Goal: Information Seeking & Learning: Learn about a topic

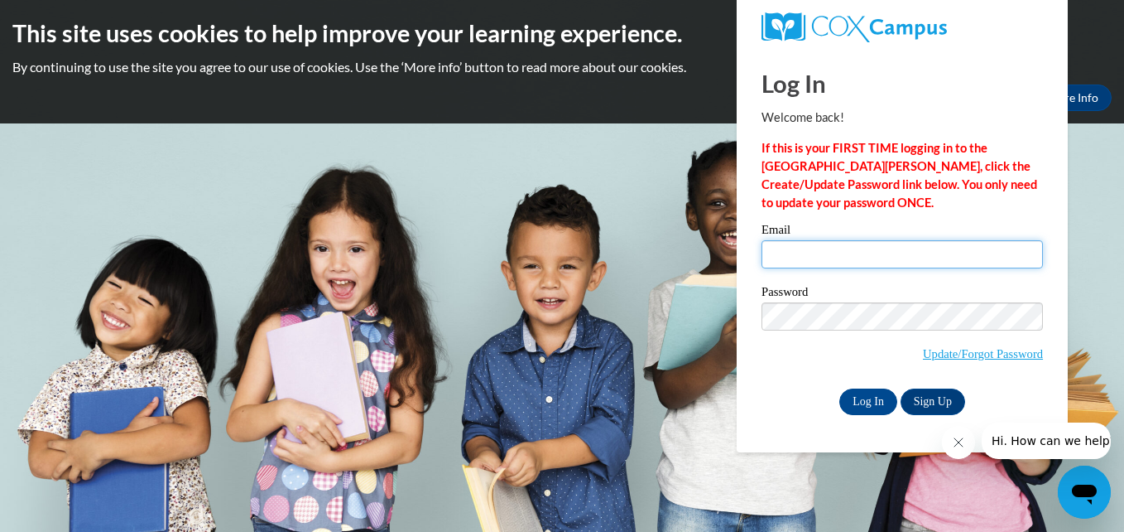
click at [858, 261] on input "Email" at bounding box center [903, 254] width 282 height 28
type input "[EMAIL_ADDRESS][DOMAIN_NAME]"
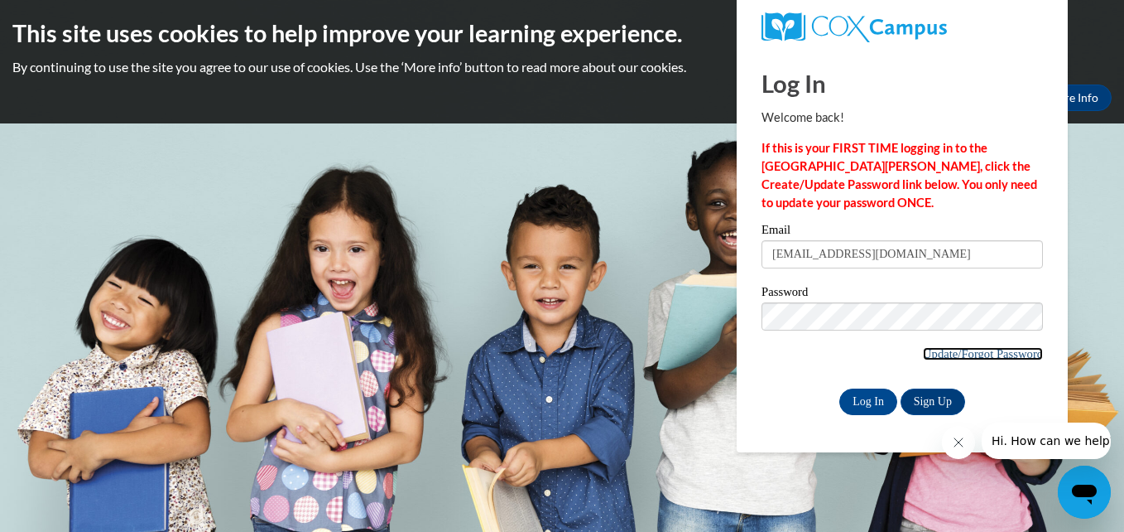
click at [955, 349] on link "Update/Forgot Password" at bounding box center [983, 353] width 120 height 13
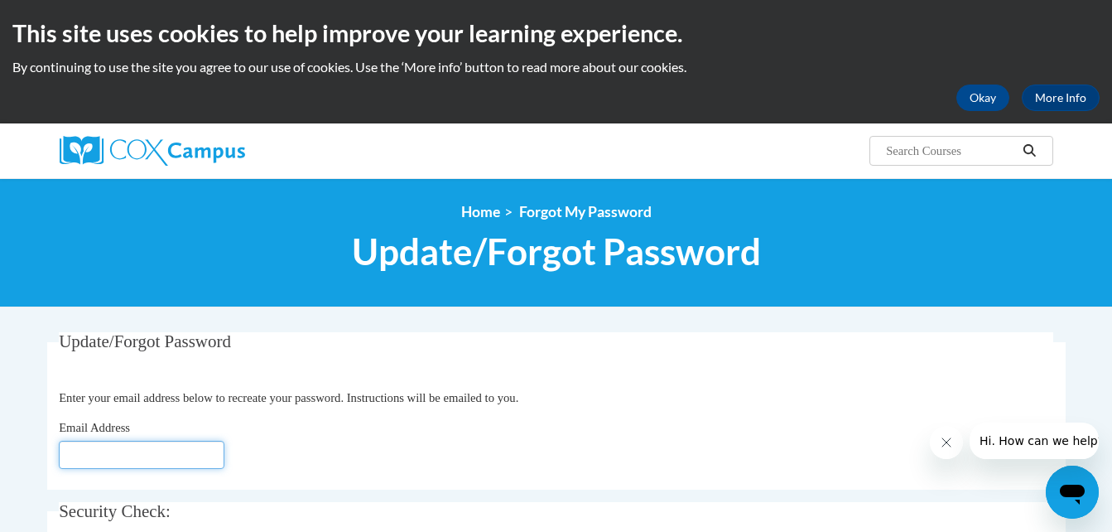
click at [161, 463] on input "Email Address" at bounding box center [142, 454] width 166 height 28
click at [503, 498] on div "Update/Forgot Password Please enter your email address Enter your email address…" at bounding box center [556, 502] width 1018 height 341
click at [137, 461] on input "khu" at bounding box center [142, 454] width 166 height 28
type input "[EMAIL_ADDRESS][DOMAIN_NAME]"
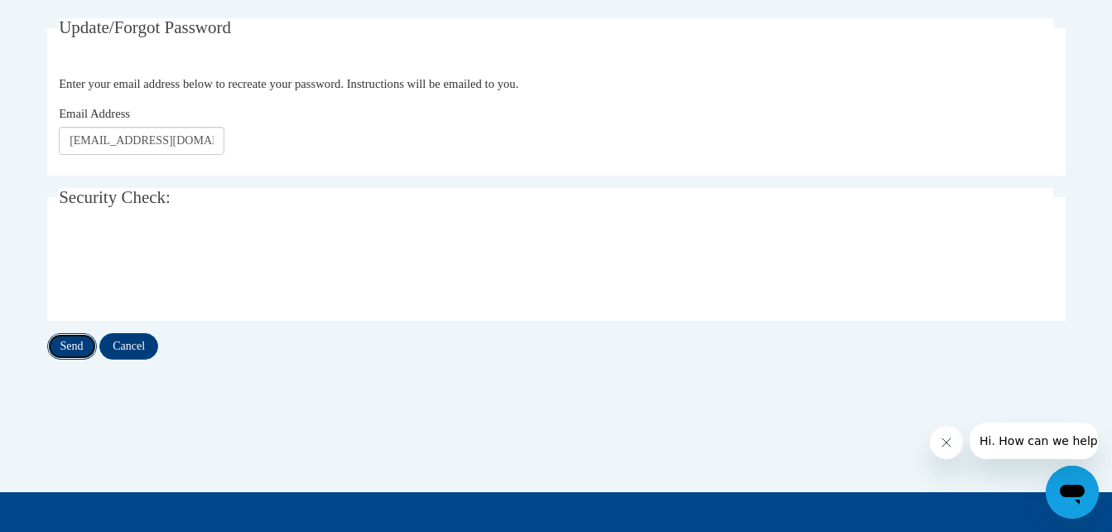
click at [70, 344] on input "Send" at bounding box center [72, 346] width 50 height 26
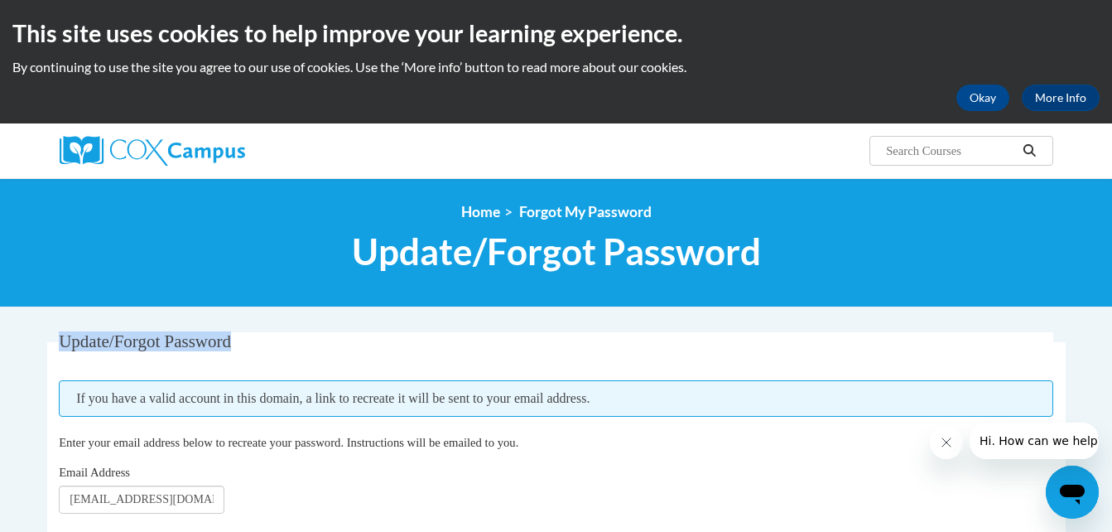
drag, startPoint x: 1109, startPoint y: 242, endPoint x: 1104, endPoint y: 310, distance: 68.1
click at [970, 87] on button "Okay" at bounding box center [982, 97] width 53 height 26
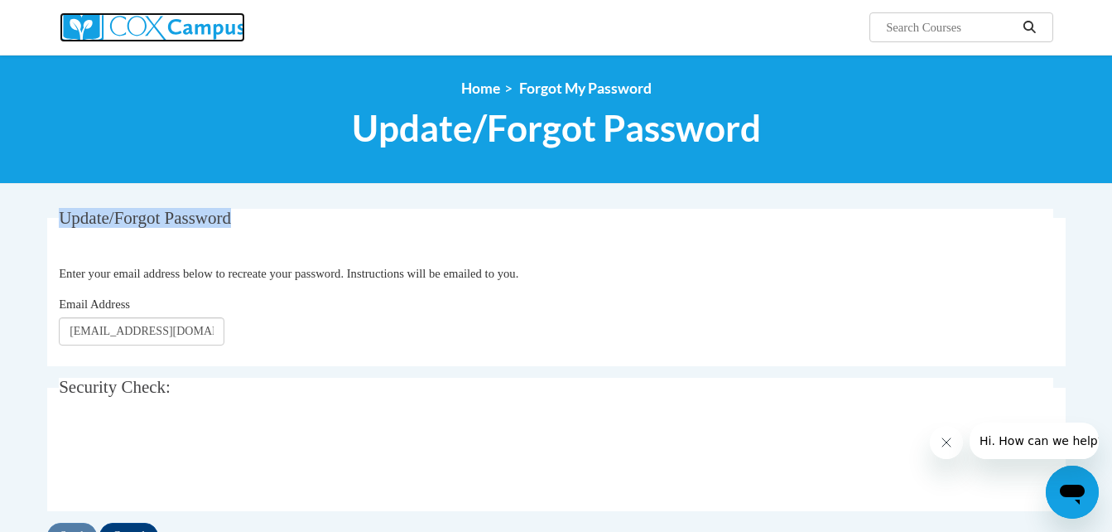
click at [160, 41] on img at bounding box center [152, 27] width 185 height 30
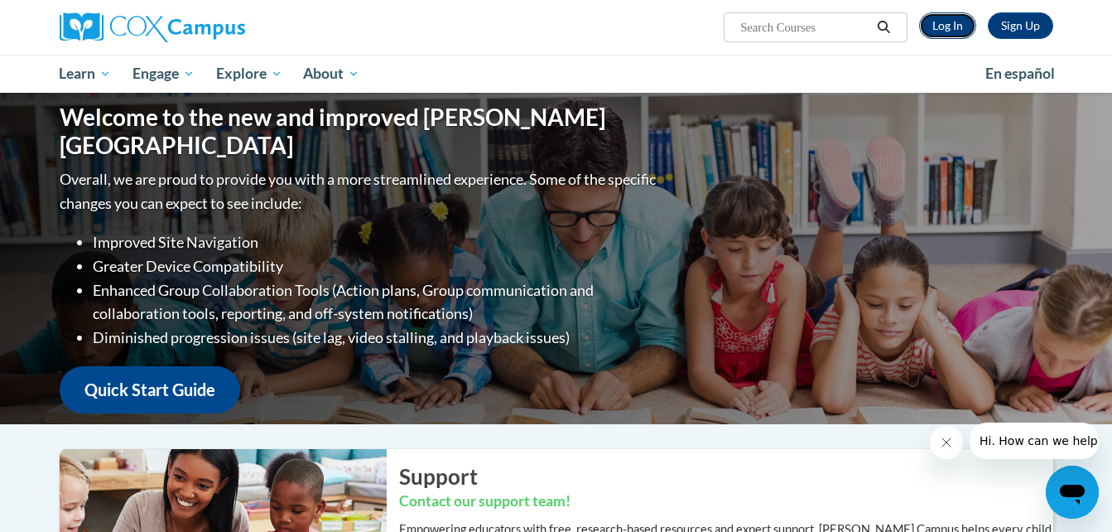
click at [941, 31] on link "Log In" at bounding box center [947, 25] width 57 height 26
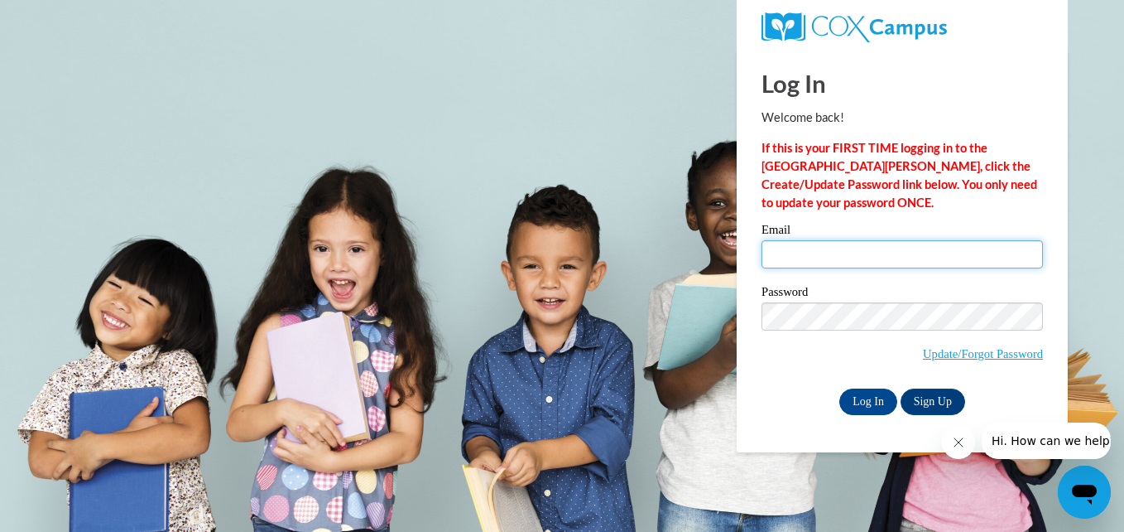
click at [809, 248] on input "Email" at bounding box center [903, 254] width 282 height 28
type input "khuffdorsey@gmail.com"
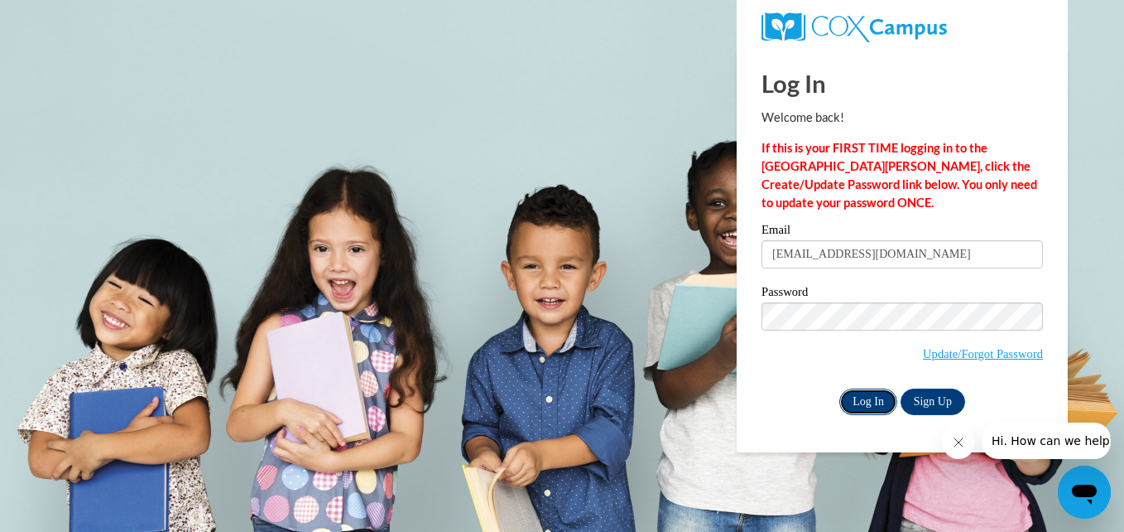
click at [871, 403] on input "Log In" at bounding box center [869, 401] width 58 height 26
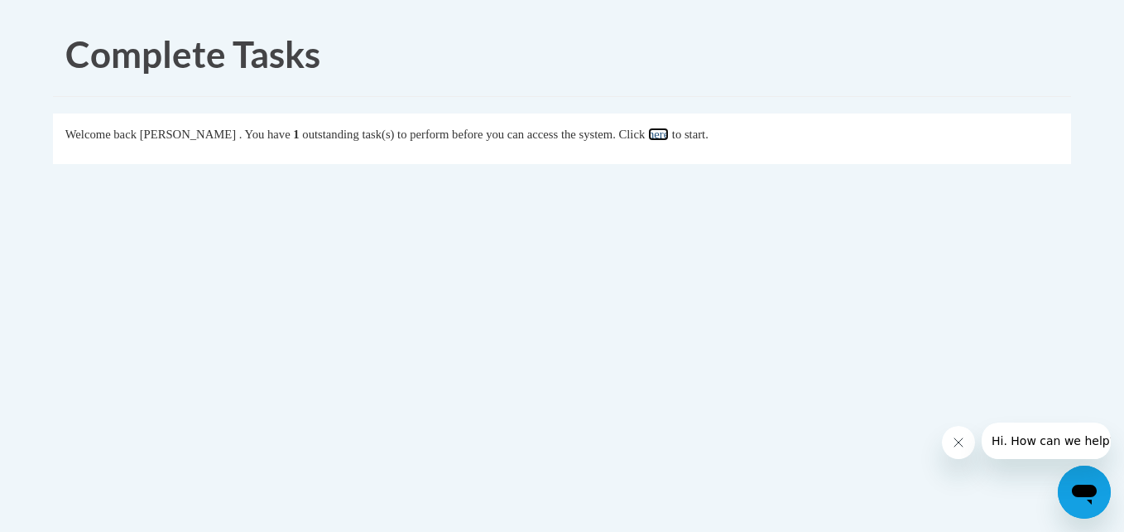
click at [669, 136] on link "here" at bounding box center [658, 134] width 21 height 13
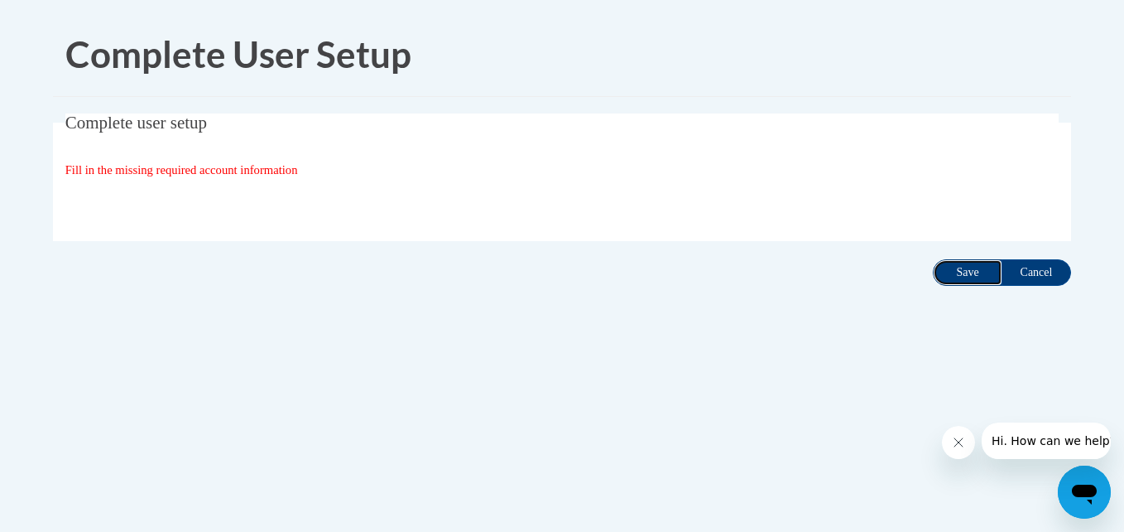
click at [959, 271] on input "Save" at bounding box center [968, 272] width 70 height 26
click at [965, 444] on button "Close message from company" at bounding box center [957, 442] width 33 height 33
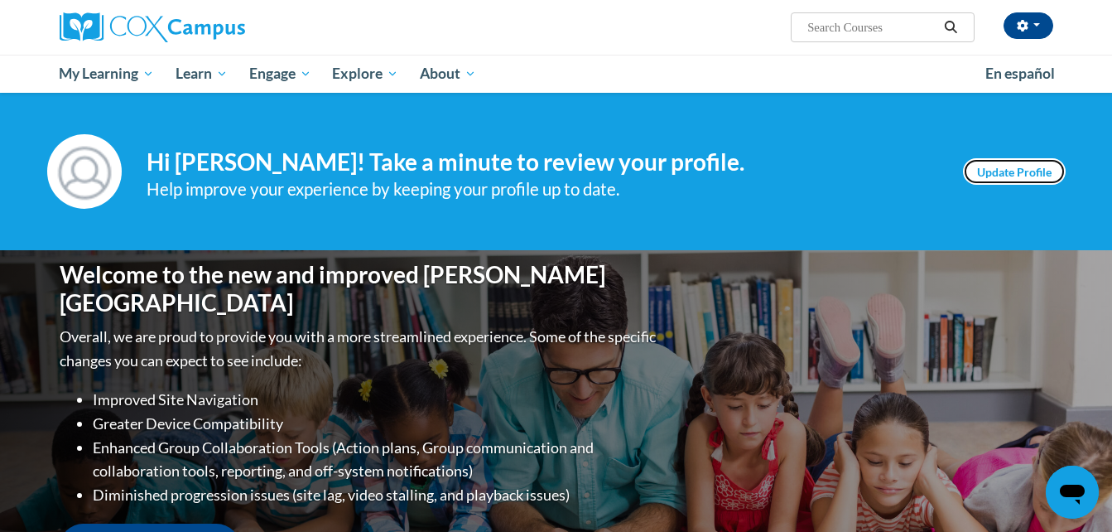
click at [989, 172] on link "Update Profile" at bounding box center [1014, 171] width 103 height 26
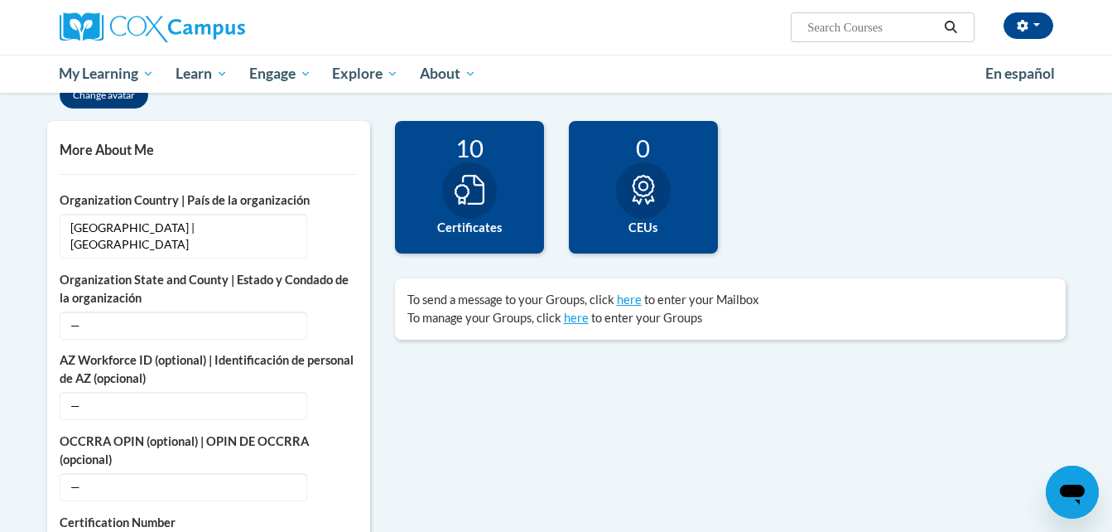
scroll to position [358, 0]
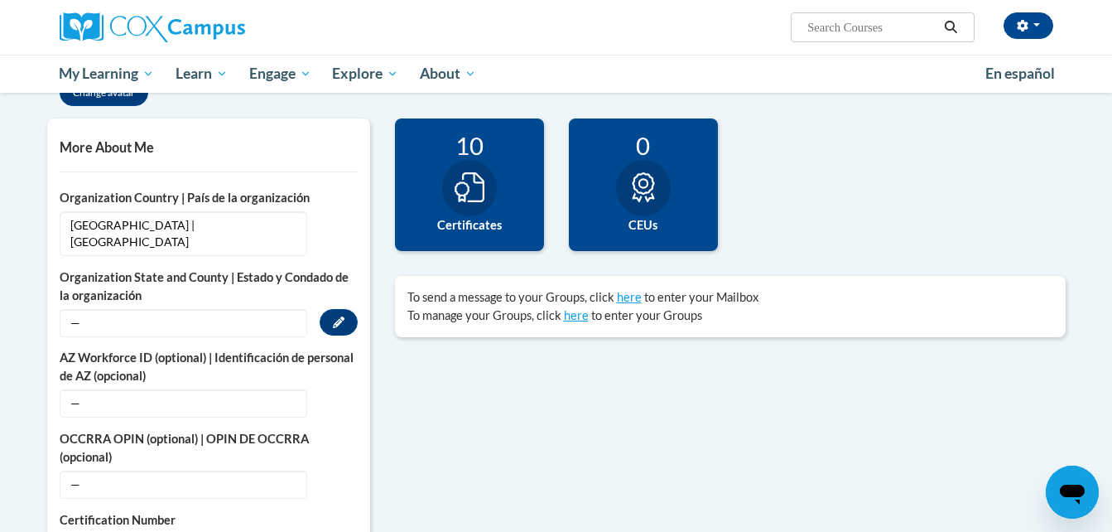
click at [138, 309] on span "—" at bounding box center [184, 323] width 248 height 28
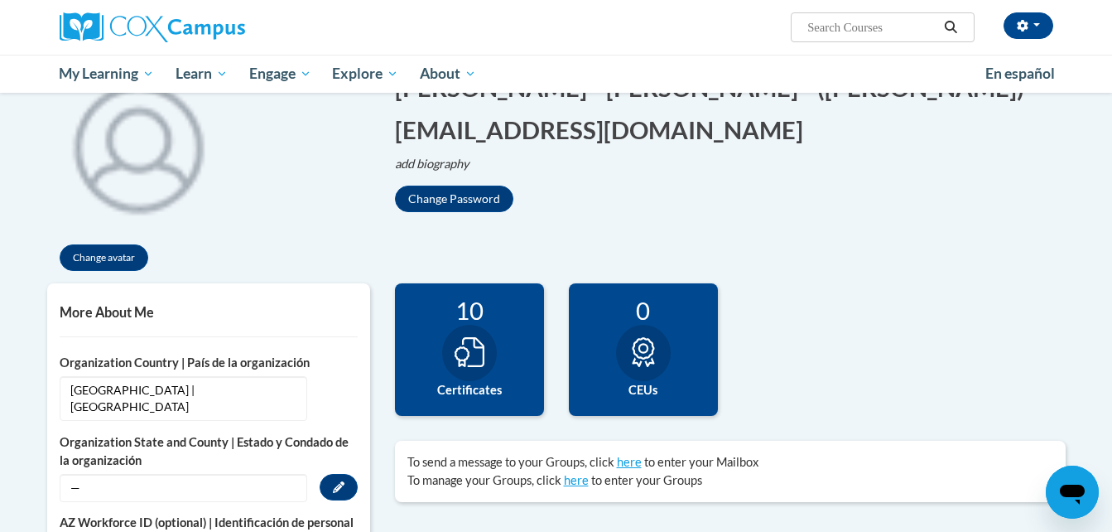
scroll to position [0, 0]
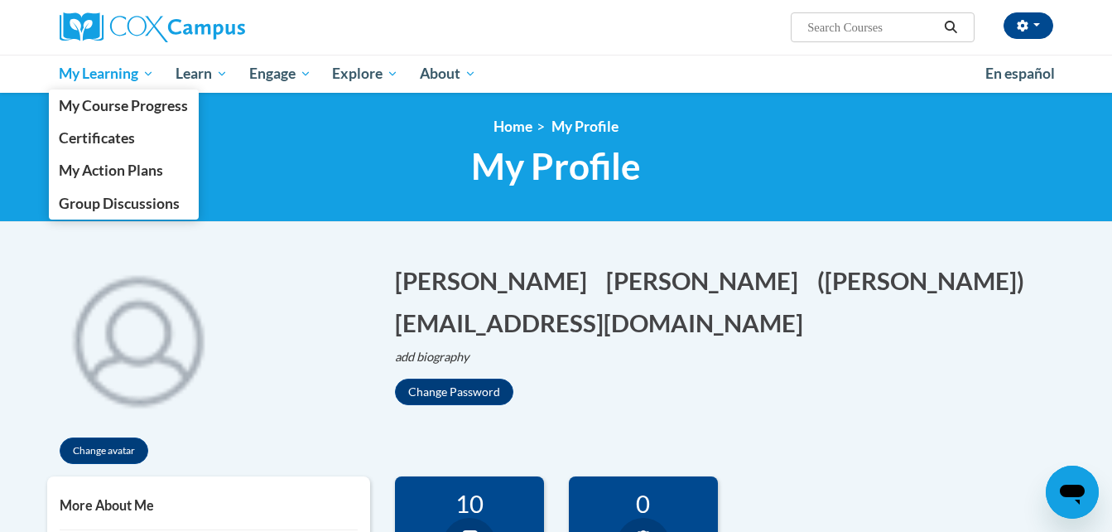
click at [108, 64] on span "My Learning" at bounding box center [106, 74] width 95 height 20
click at [113, 78] on span "My Learning" at bounding box center [106, 74] width 95 height 20
click at [144, 72] on span "My Learning" at bounding box center [106, 74] width 95 height 20
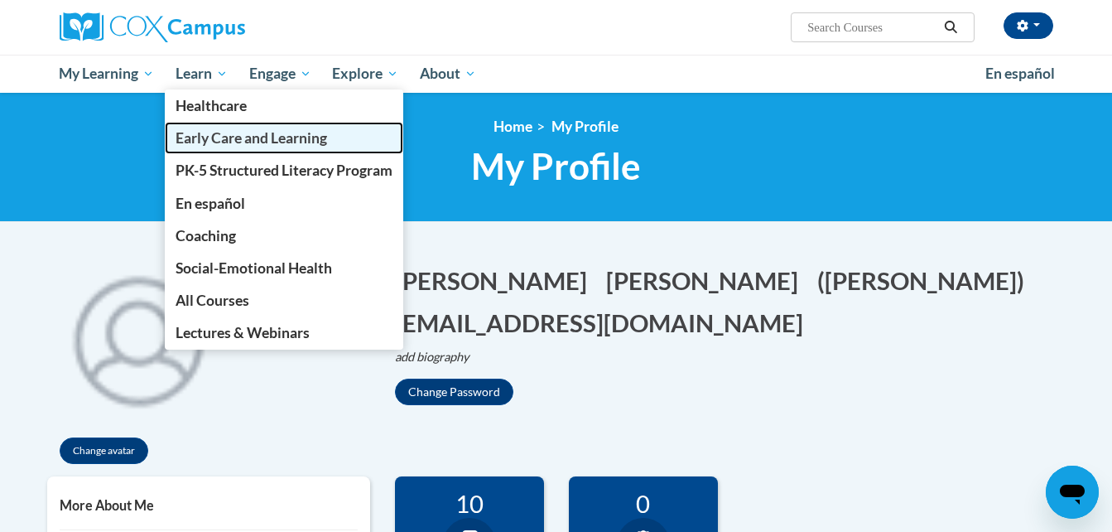
click at [204, 148] on link "Early Care and Learning" at bounding box center [284, 138] width 238 height 32
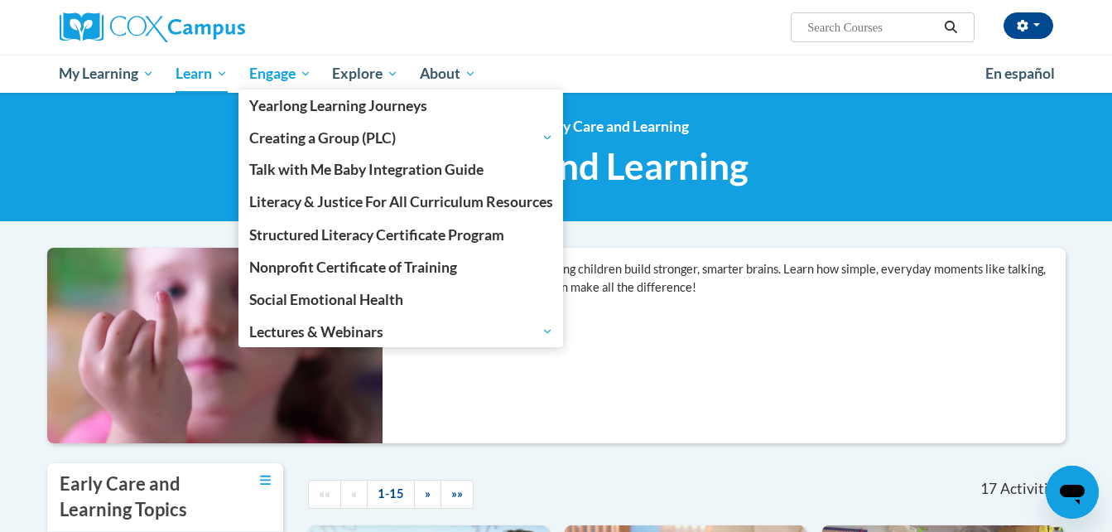
click at [296, 81] on span "Engage" at bounding box center [280, 74] width 62 height 20
click at [302, 75] on span "Engage" at bounding box center [280, 74] width 62 height 20
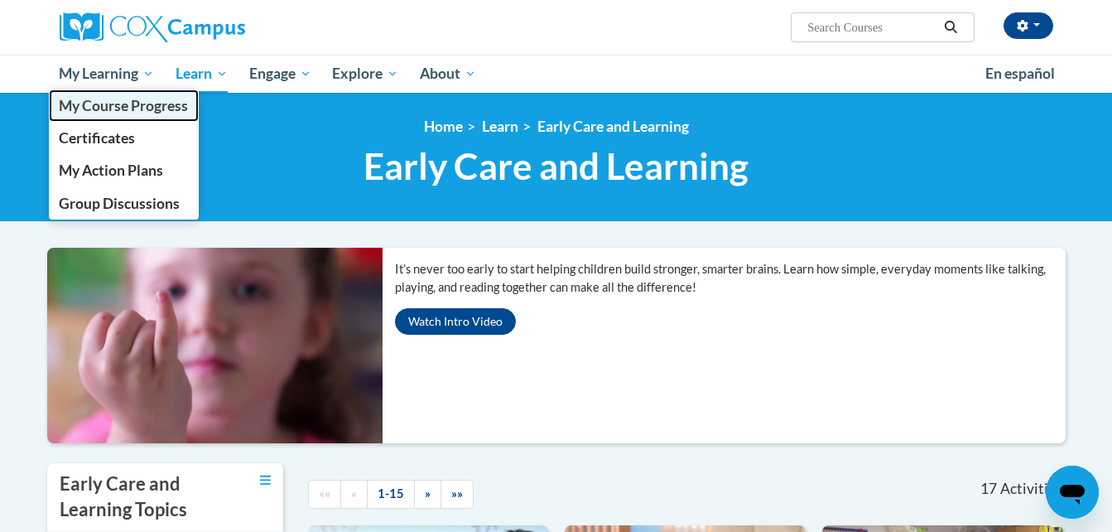
click at [125, 114] on span "My Course Progress" at bounding box center [123, 105] width 129 height 17
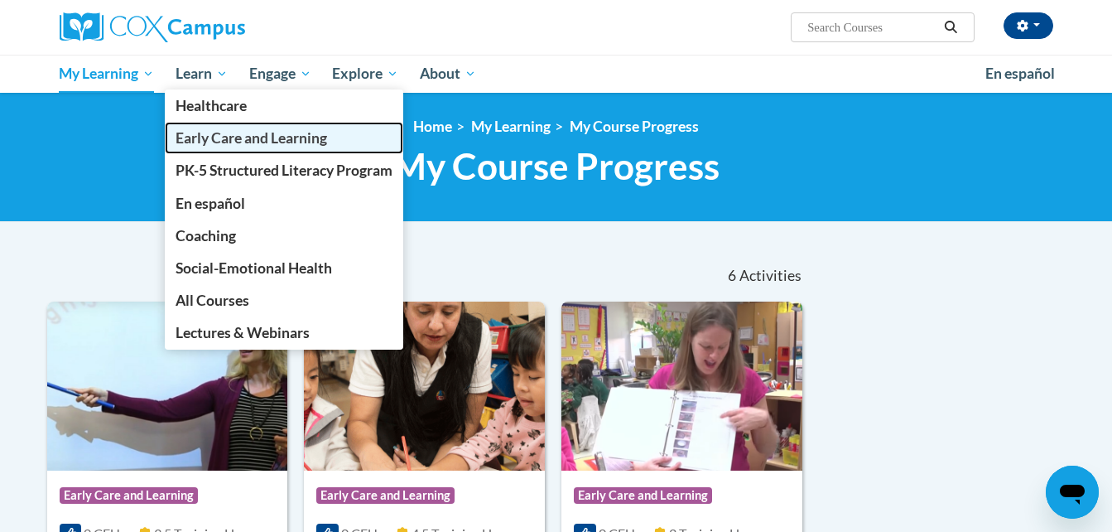
click at [204, 144] on span "Early Care and Learning" at bounding box center [252, 137] width 152 height 17
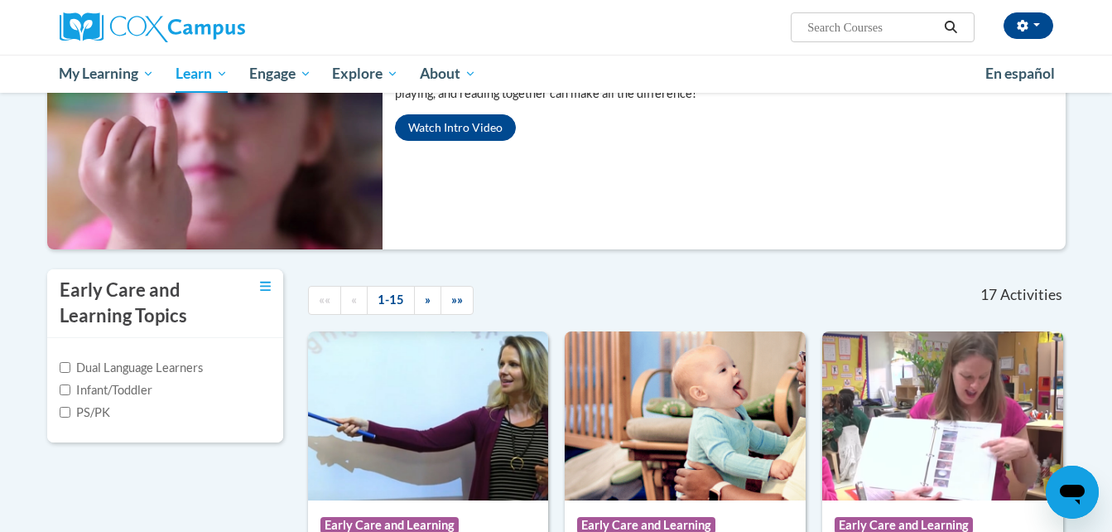
scroll to position [200, 0]
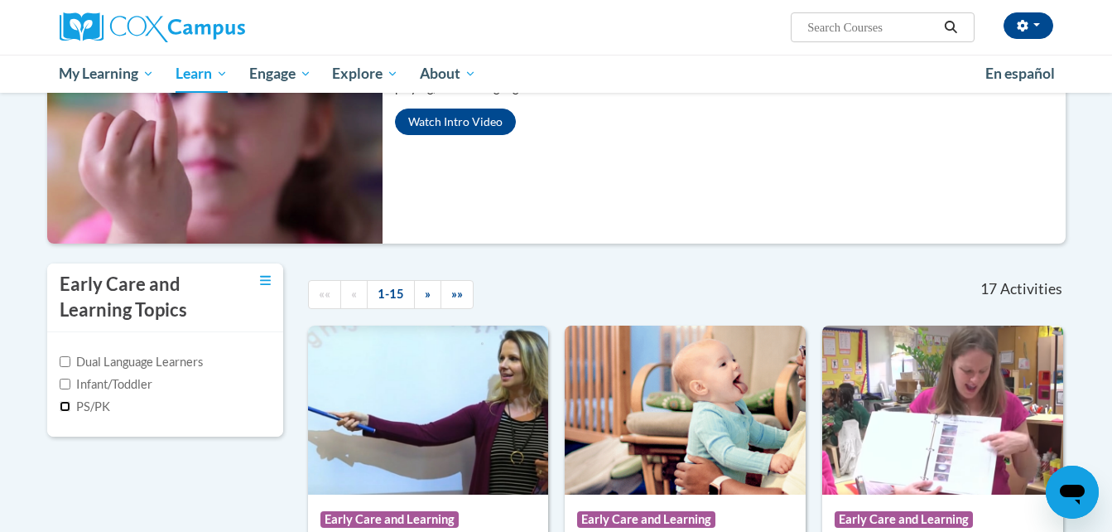
click at [64, 409] on input "PS/PK" at bounding box center [65, 406] width 11 height 11
checkbox input "true"
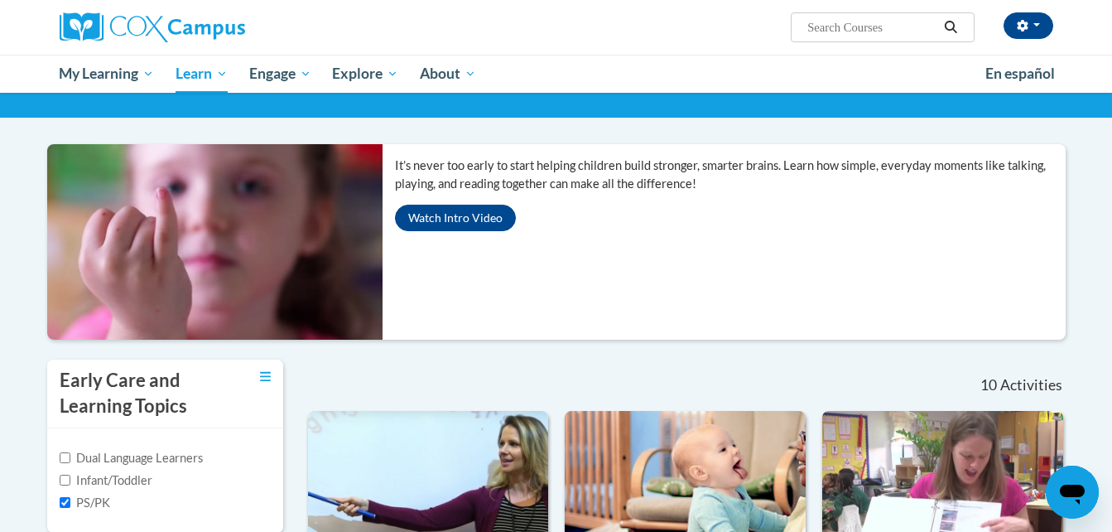
scroll to position [95, 0]
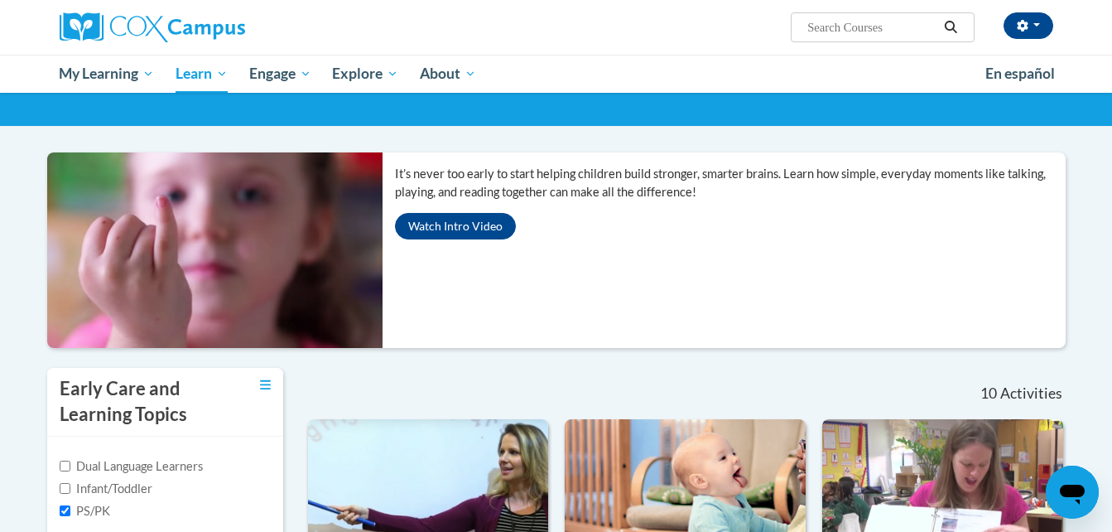
click at [1103, 100] on div "<en>My Learning</en><fr>New fr_My Learning</fr><it>New it_My Learning</it><de>N…" at bounding box center [556, 62] width 1112 height 129
drag, startPoint x: 1103, startPoint y: 100, endPoint x: 1114, endPoint y: 36, distance: 64.8
click at [1111, 36] on html "Kariesha Dorsey (America/New_York UTC-04:00) My Profile Inbox My Transcripts Lo…" at bounding box center [556, 171] width 1112 height 532
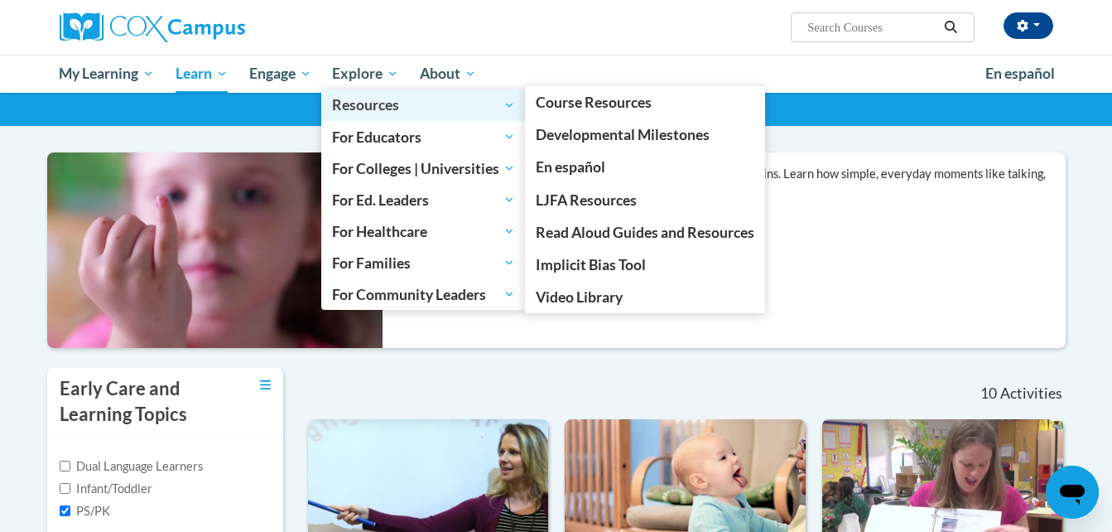
click at [354, 104] on span "Resources" at bounding box center [423, 105] width 183 height 20
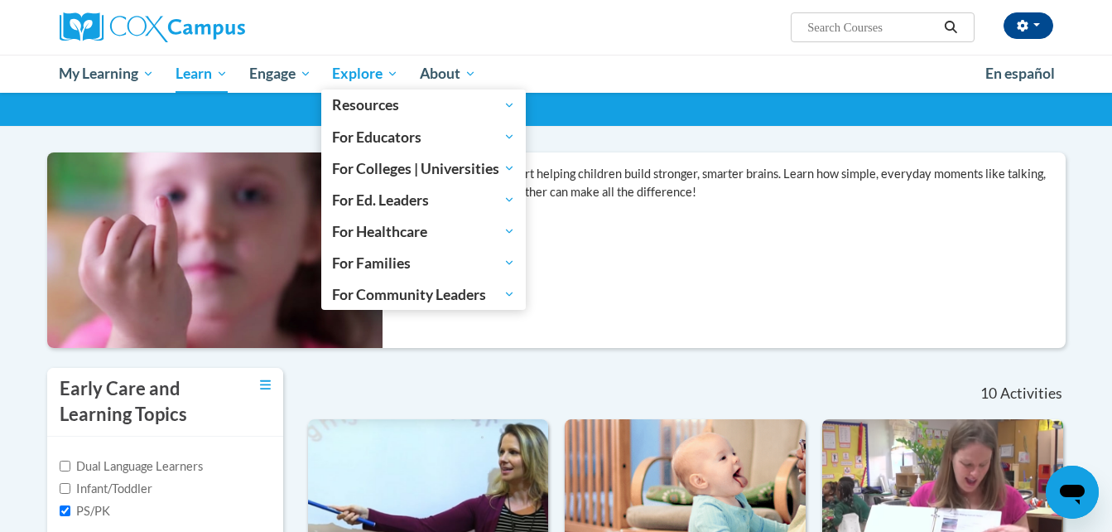
drag, startPoint x: 354, startPoint y: 104, endPoint x: 344, endPoint y: 66, distance: 39.4
click at [344, 66] on span "Explore" at bounding box center [365, 74] width 66 height 20
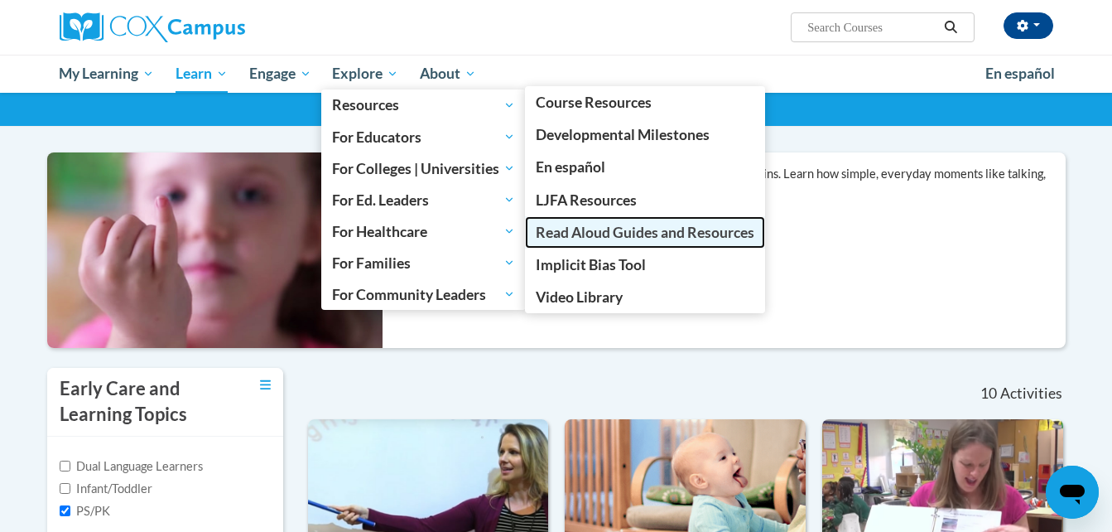
click at [559, 244] on link "Read Aloud Guides and Resources" at bounding box center [645, 232] width 240 height 32
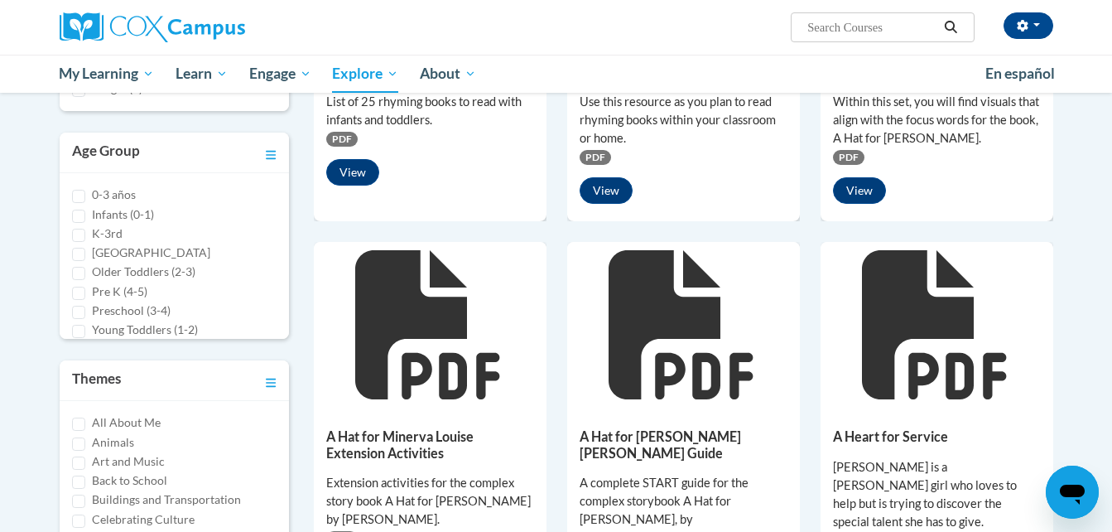
scroll to position [429, 0]
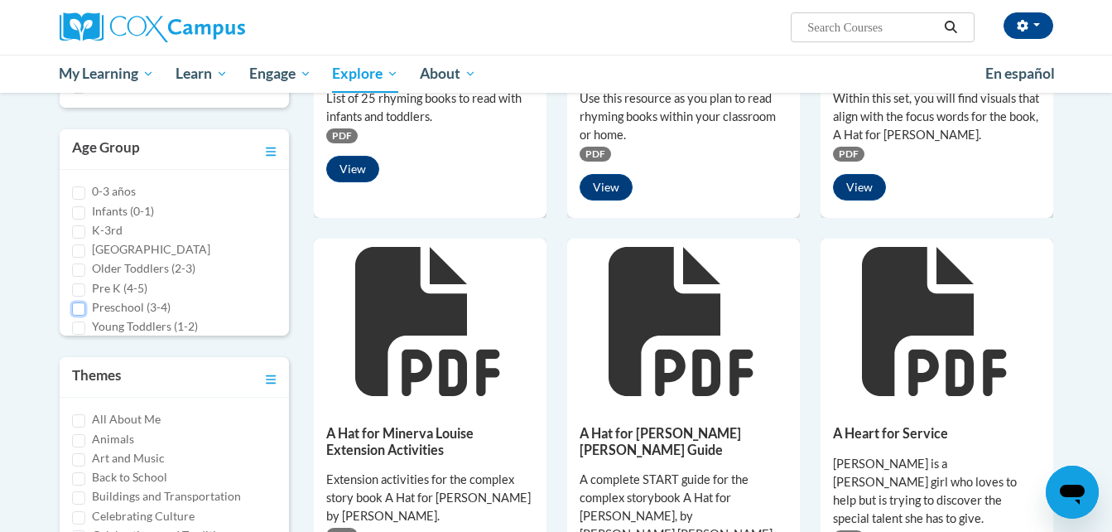
click at [79, 310] on input "Preschool (3-4)" at bounding box center [78, 308] width 13 height 13
checkbox input "true"
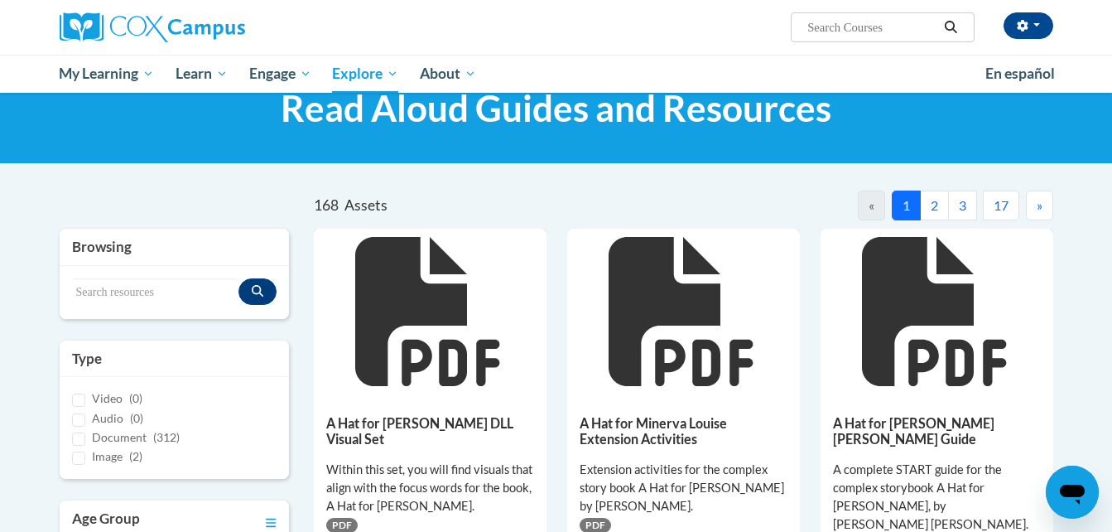
scroll to position [0, 0]
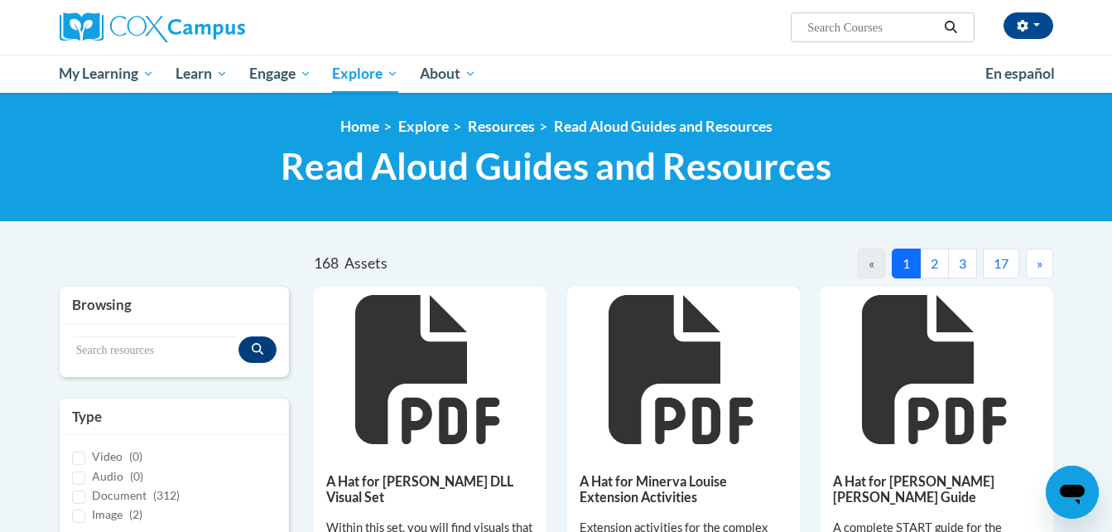
click at [934, 271] on button "2" at bounding box center [934, 263] width 29 height 30
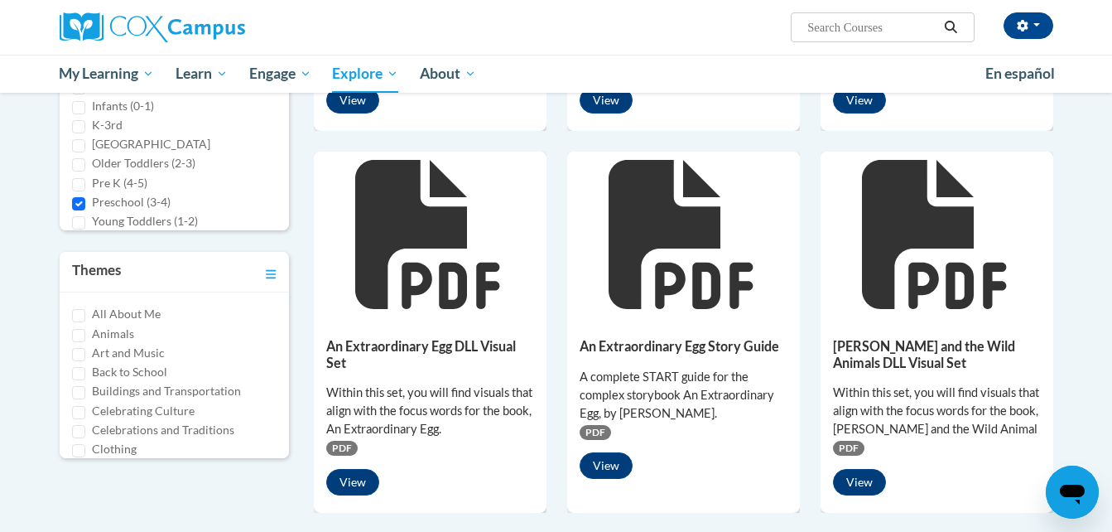
scroll to position [465, 0]
